Goal: Check status: Check status

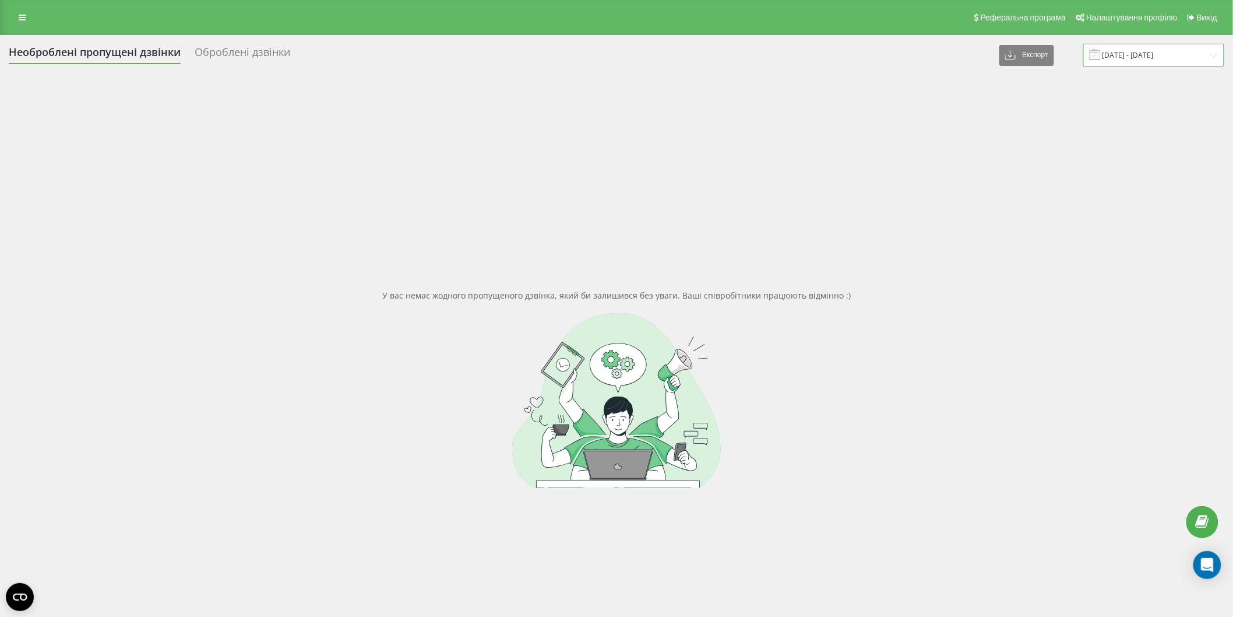
click at [1115, 57] on input "18.09.2025 - 19.09.2025" at bounding box center [1154, 55] width 141 height 23
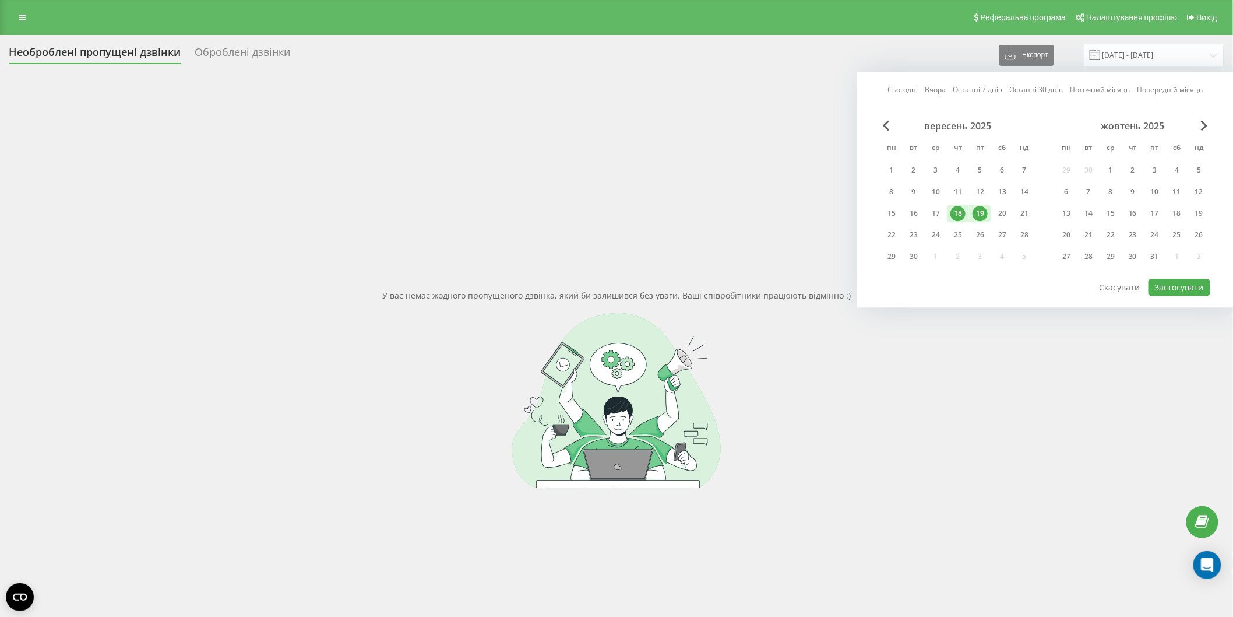
click at [1000, 222] on div "вересень 2025 пн вт ср чт пт сб нд 1 2 3 4 5 6 7 8 9 10 11 12 13 14 15 16 17 18…" at bounding box center [958, 194] width 155 height 149
click at [1009, 213] on div "20" at bounding box center [1002, 213] width 15 height 15
drag, startPoint x: 1030, startPoint y: 213, endPoint x: 1039, endPoint y: 219, distance: 10.8
click at [1032, 216] on div "21" at bounding box center [1024, 213] width 15 height 15
click at [1186, 279] on button "Застосувати" at bounding box center [1180, 287] width 62 height 17
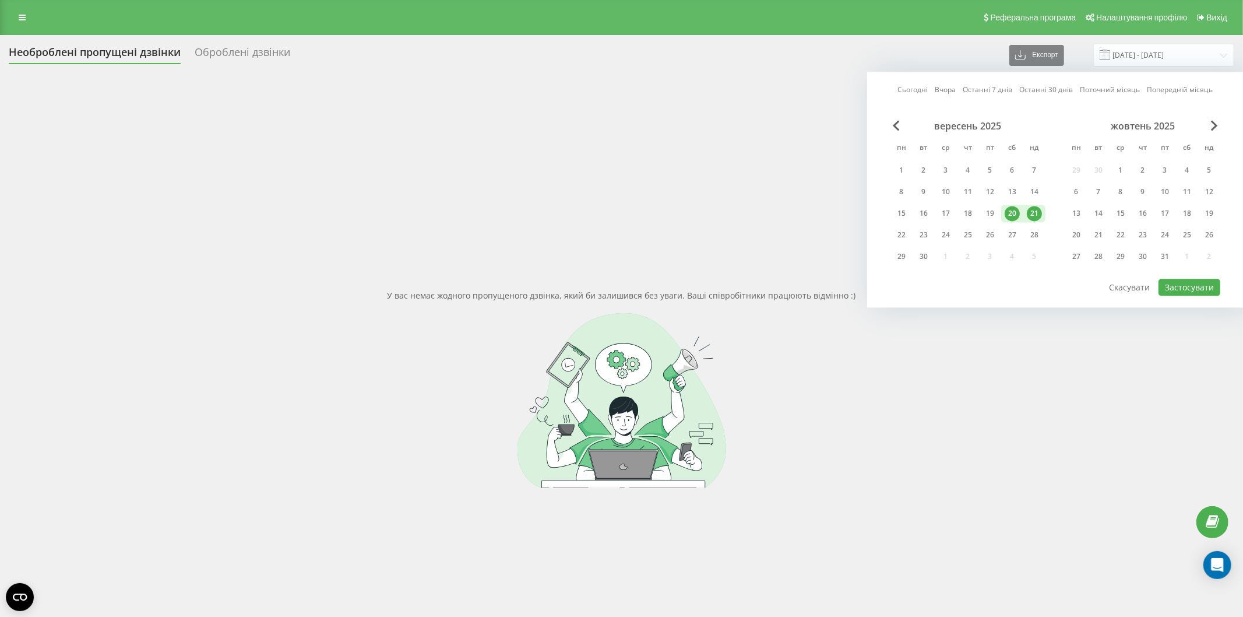
type input "[DATE] - [DATE]"
